Goal: Find specific page/section: Find specific page/section

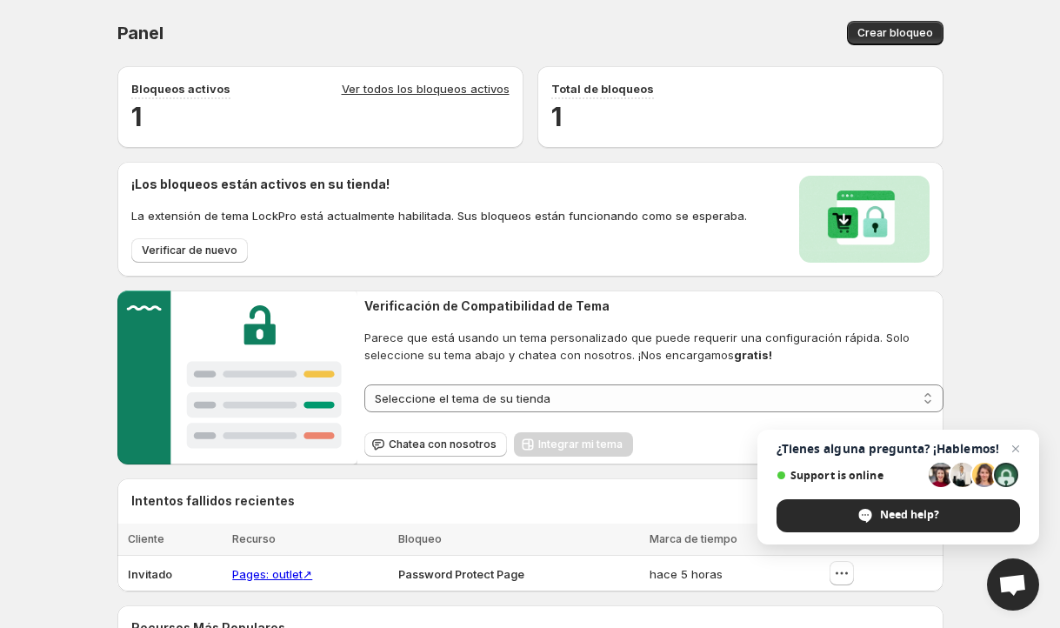
click at [876, 450] on span "¿Tienes alguna pregunta? ¡Hablemos!" at bounding box center [897, 449] width 243 height 14
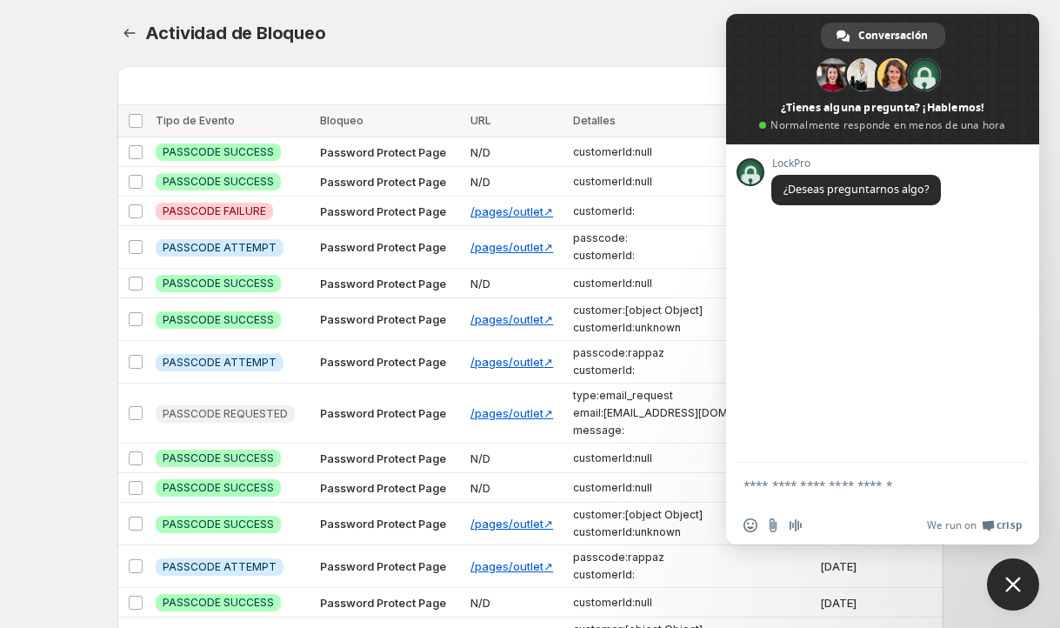
click at [32, 342] on div "Actividad de Bloqueo. Esta página está lista Actividad de Bloqueo Exportar todo…" at bounding box center [530, 351] width 1060 height 702
click at [1009, 585] on span "Close chat" at bounding box center [1013, 584] width 16 height 16
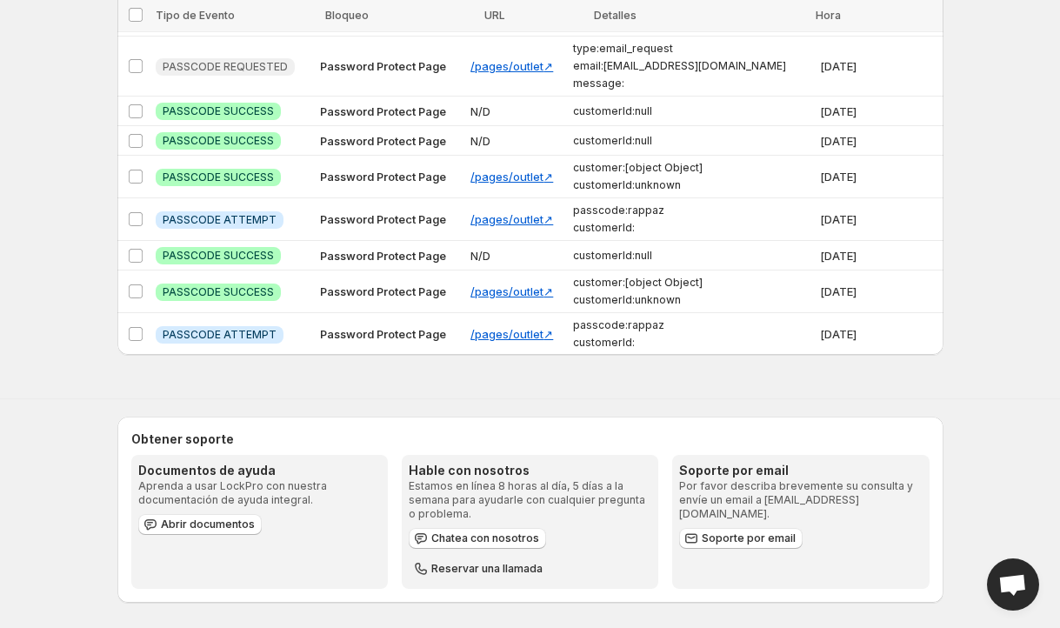
scroll to position [348, 0]
click at [498, 542] on button "Chatea con nosotros" at bounding box center [477, 537] width 137 height 21
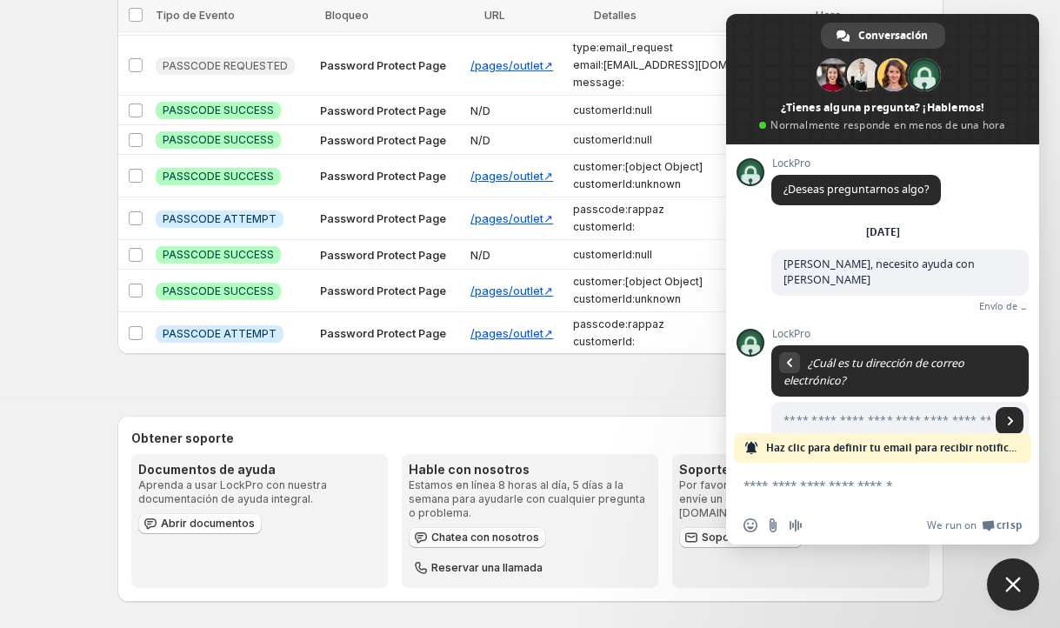
scroll to position [16, 0]
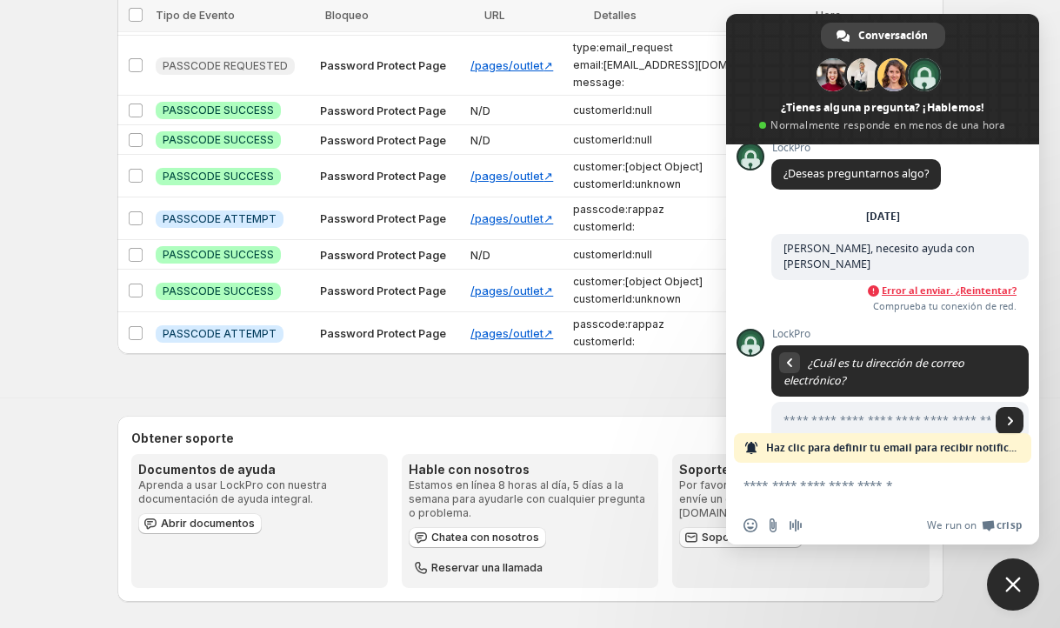
click at [1056, 233] on div "Actividad de Bloqueo. Esta página está lista Actividad de Bloqueo Exportar todo…" at bounding box center [530, 3] width 1060 height 702
